Goal: Task Accomplishment & Management: Manage account settings

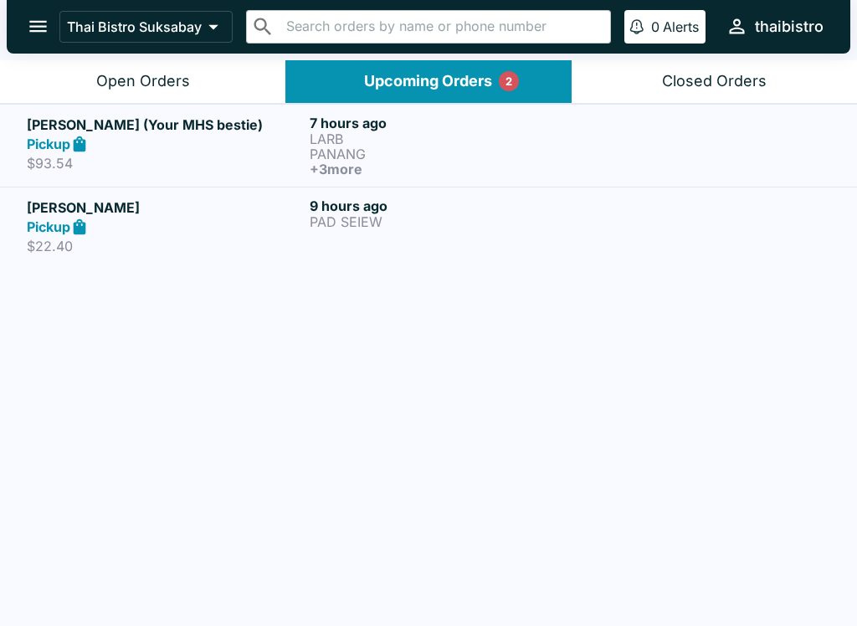
click at [720, 156] on div at bounding box center [711, 146] width 237 height 62
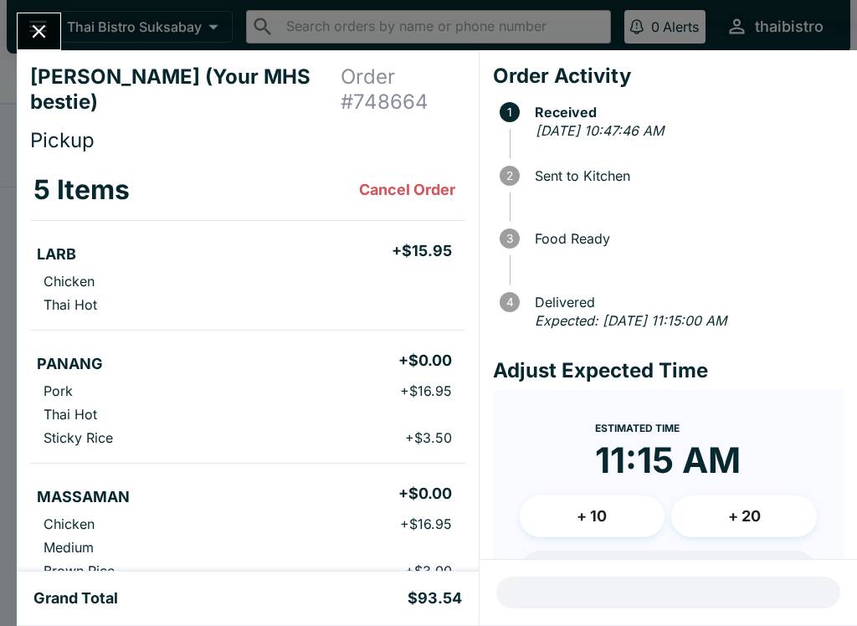
scroll to position [-2, 0]
click at [56, 32] on button "Close" at bounding box center [39, 31] width 43 height 36
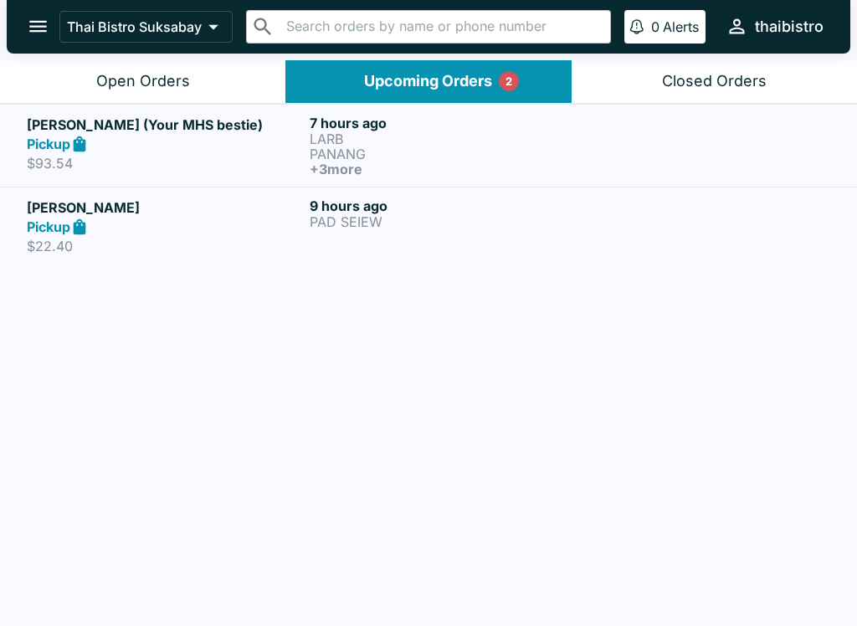
click at [589, 231] on div "[PERSON_NAME] Pickup $22.40 9 hours ago PAD SEIEW" at bounding box center [428, 226] width 803 height 58
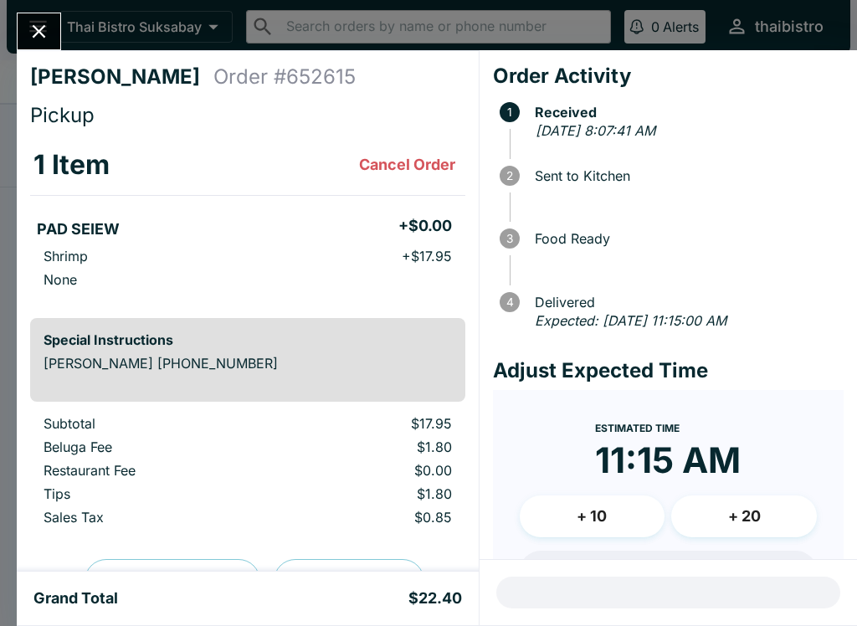
click at [58, 5] on div "[PERSON_NAME] Order # 652615 Pickup 1 Item Cancel Order PAD SEIEW + $0.00 Shrim…" at bounding box center [428, 313] width 857 height 626
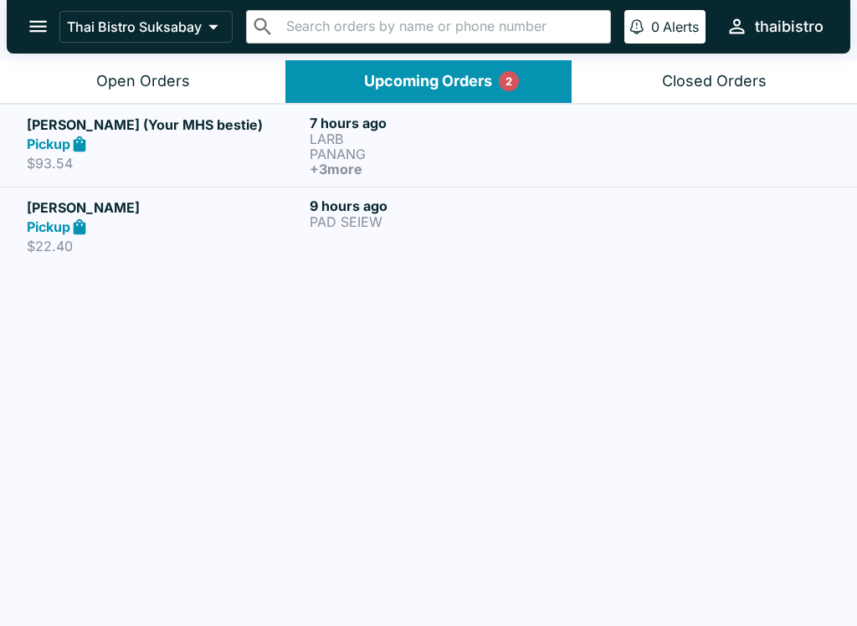
click at [473, 139] on p "LARB" at bounding box center [448, 138] width 276 height 15
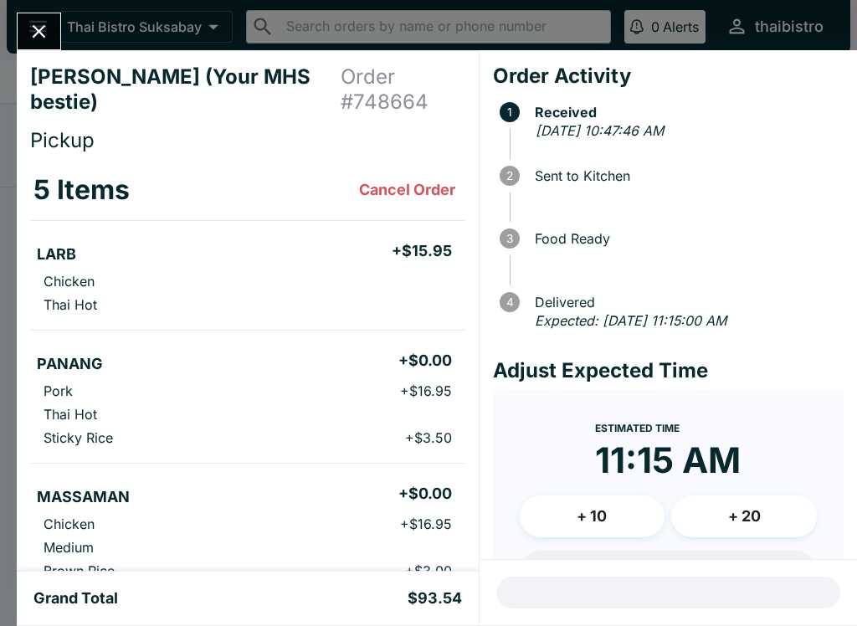
scroll to position [-1, 0]
click at [47, 29] on icon "Close" at bounding box center [39, 31] width 23 height 23
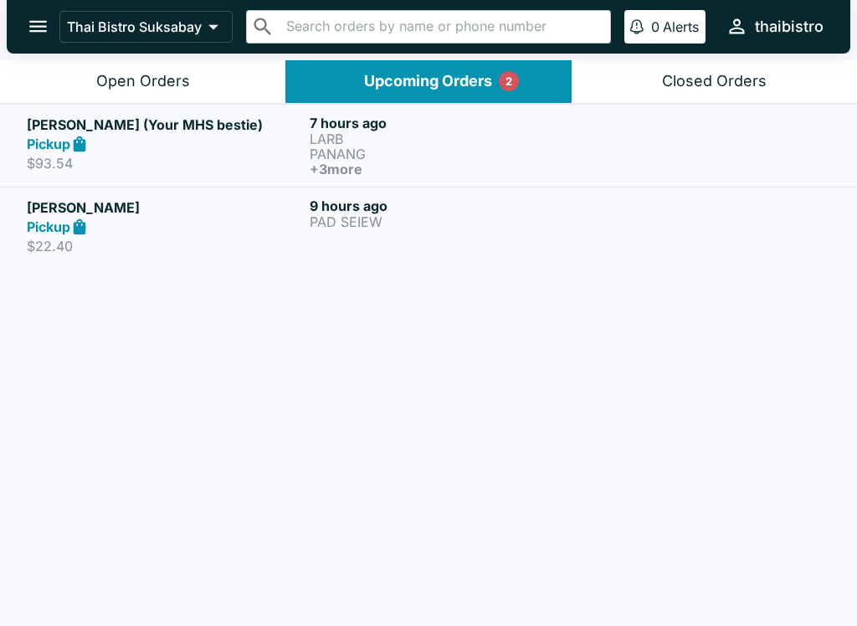
click at [558, 218] on p "PAD SEIEW" at bounding box center [448, 221] width 276 height 15
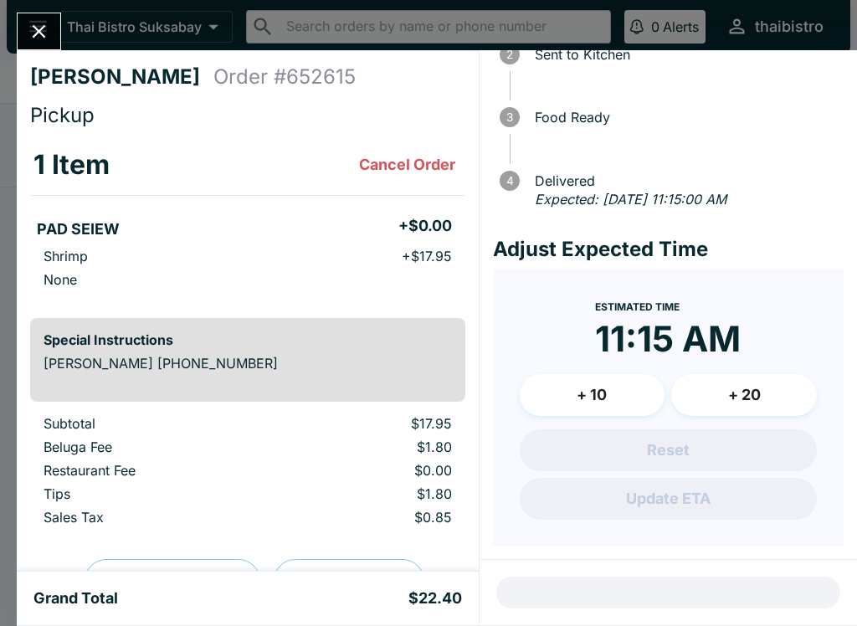
scroll to position [120, 0]
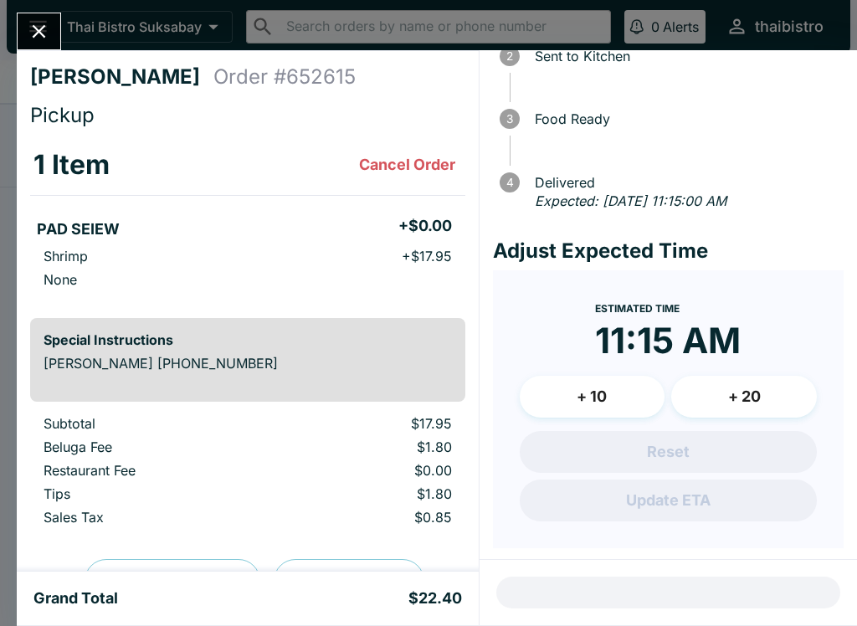
click at [44, 42] on icon "Close" at bounding box center [39, 31] width 23 height 23
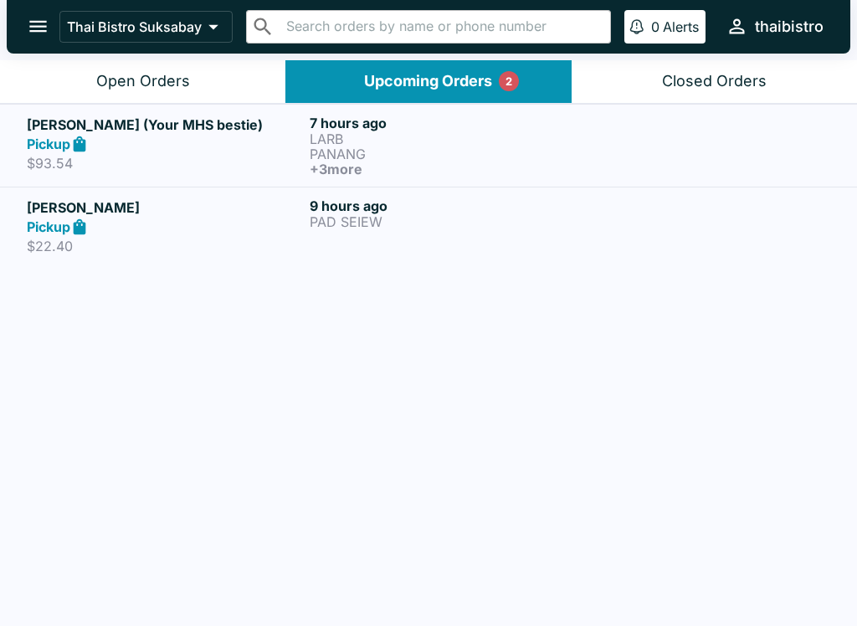
click at [218, 76] on button "Open Orders" at bounding box center [142, 81] width 285 height 43
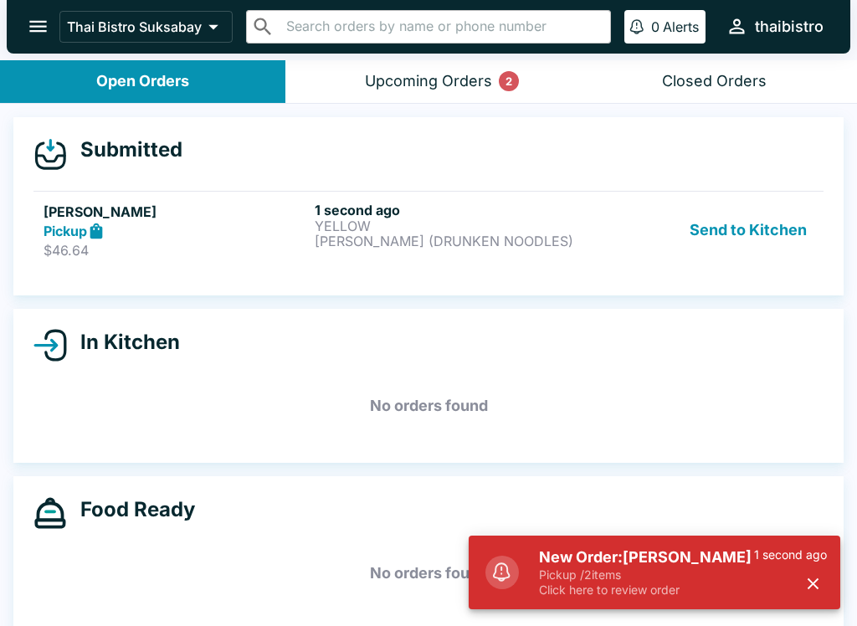
click at [366, 247] on p "[PERSON_NAME] (DRUNKEN NOODLES)" at bounding box center [447, 240] width 264 height 15
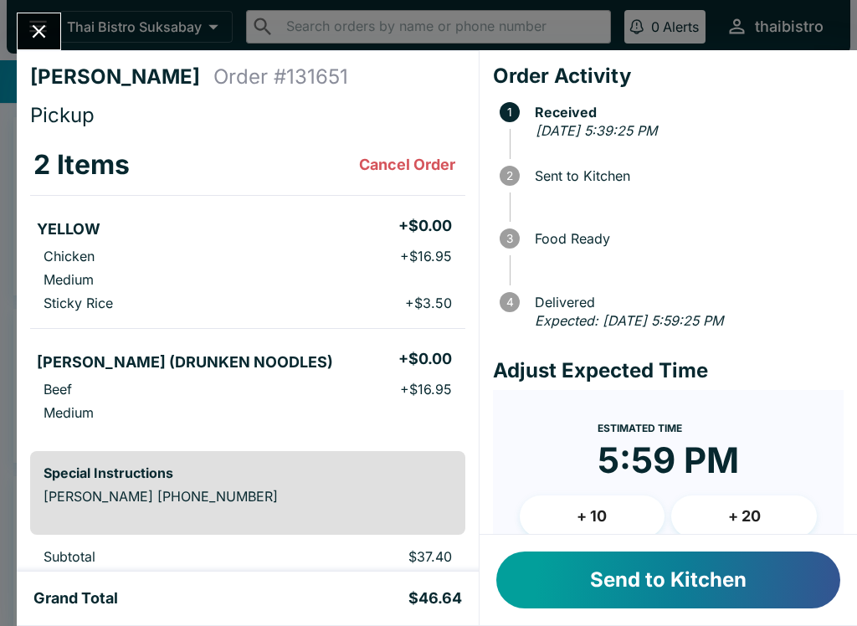
click at [733, 580] on button "Send to Kitchen" at bounding box center [668, 579] width 344 height 57
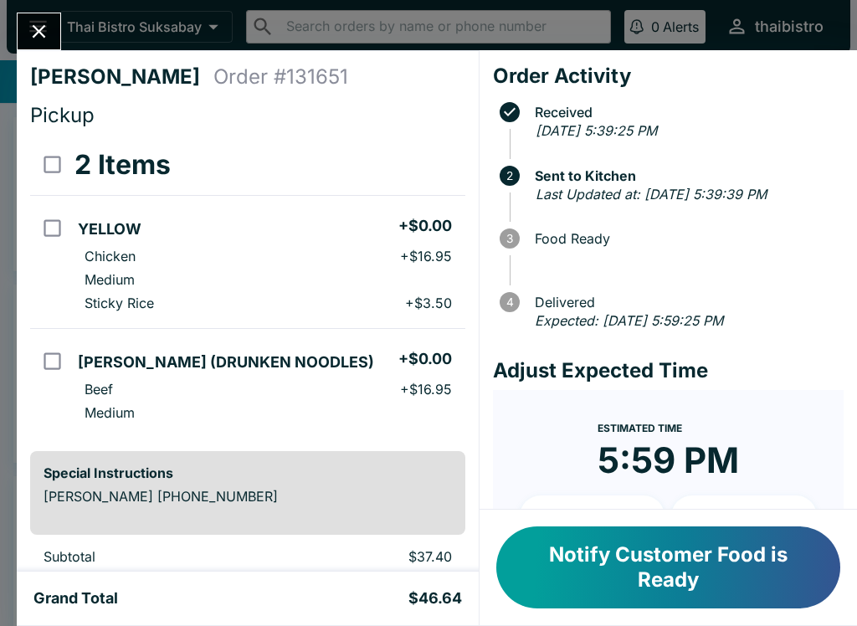
click at [776, 550] on button "Notify Customer Food is Ready" at bounding box center [668, 567] width 344 height 82
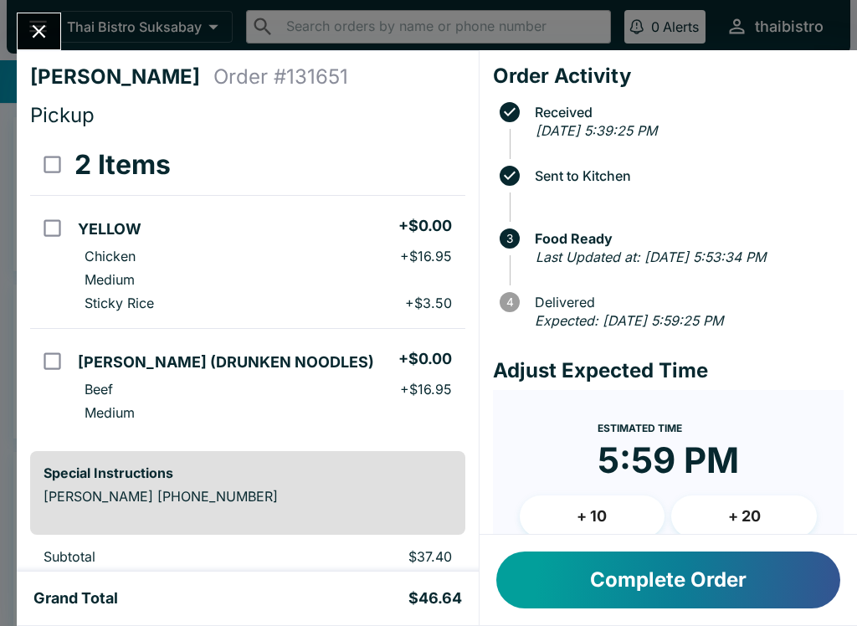
click at [36, 33] on icon "Close" at bounding box center [39, 31] width 13 height 13
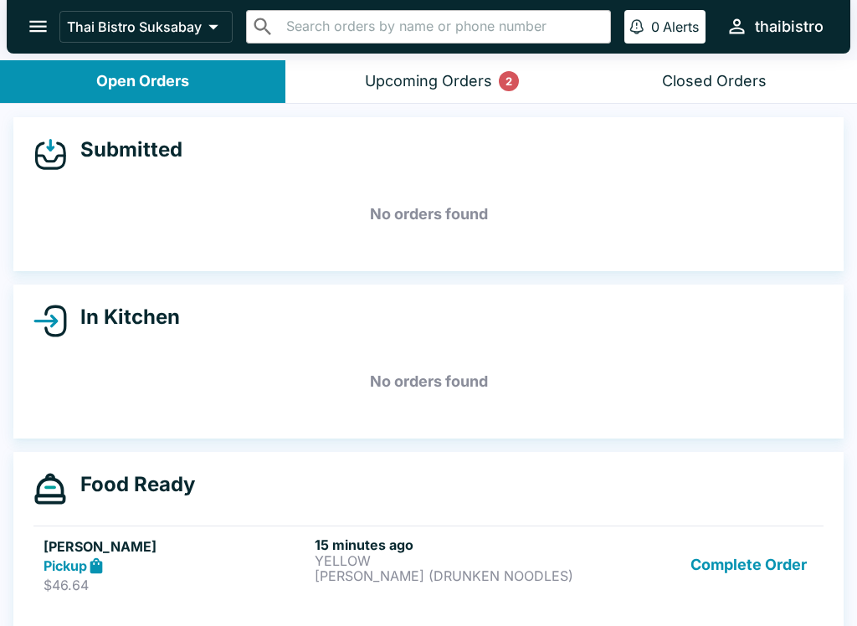
click at [778, 536] on button "Complete Order" at bounding box center [749, 565] width 130 height 58
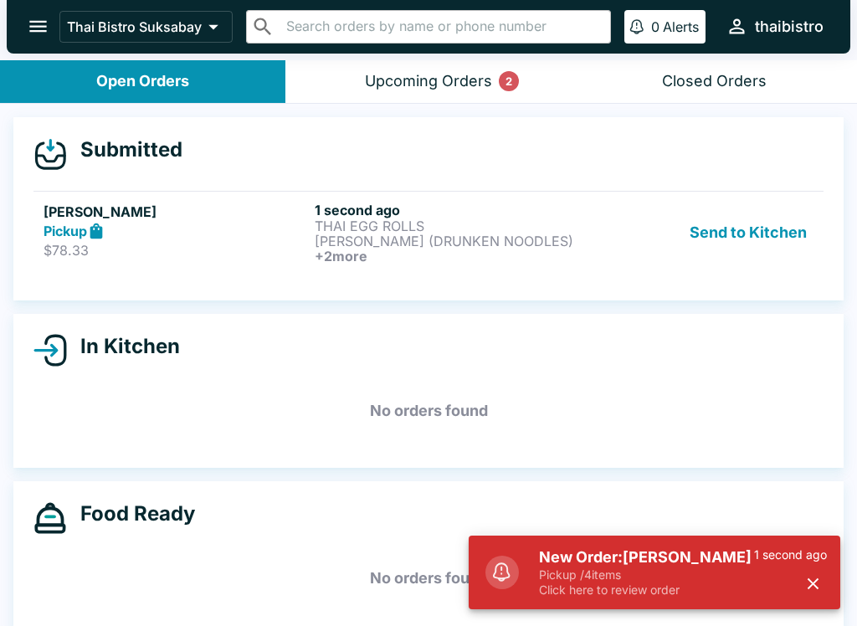
click at [771, 240] on button "Send to Kitchen" at bounding box center [748, 233] width 131 height 62
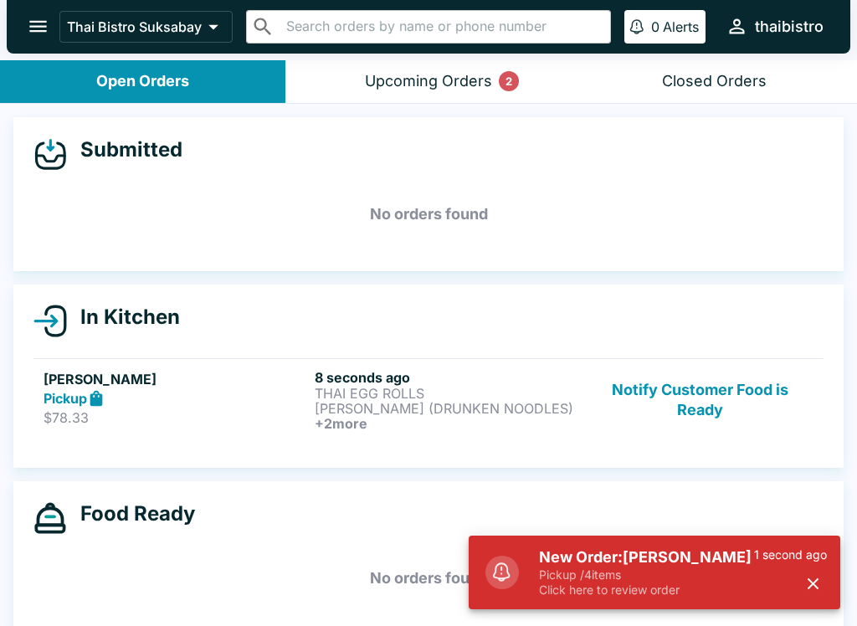
click at [475, 407] on p "[PERSON_NAME] (DRUNKEN NOODLES)" at bounding box center [447, 408] width 264 height 15
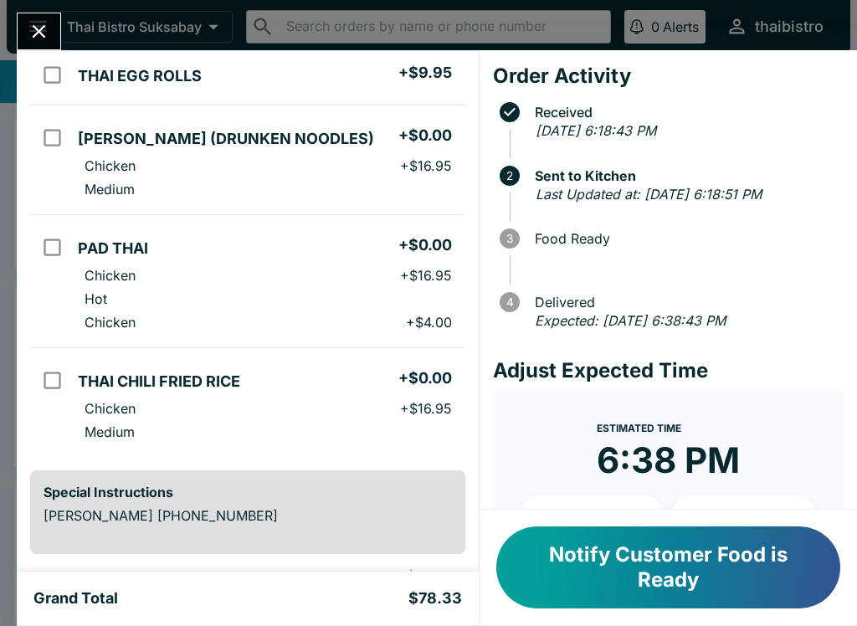
scroll to position [154, 0]
